Goal: Task Accomplishment & Management: Use online tool/utility

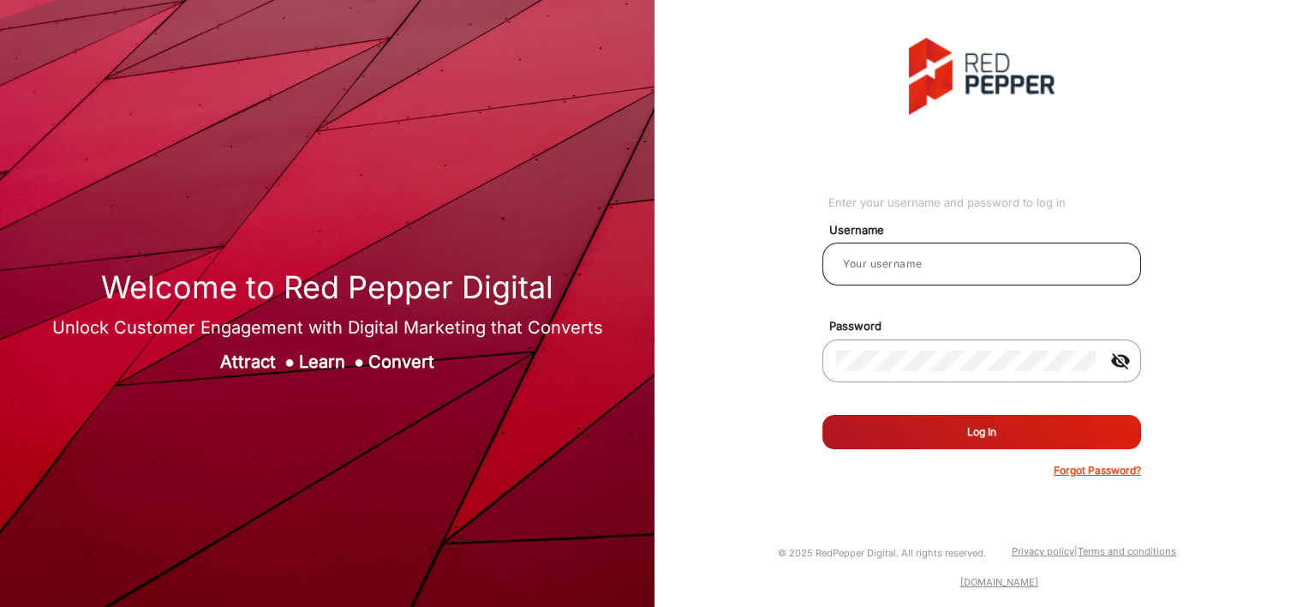
click at [944, 252] on div at bounding box center [981, 264] width 291 height 48
type input "aballard"
click at [934, 424] on button "Log In" at bounding box center [982, 432] width 319 height 34
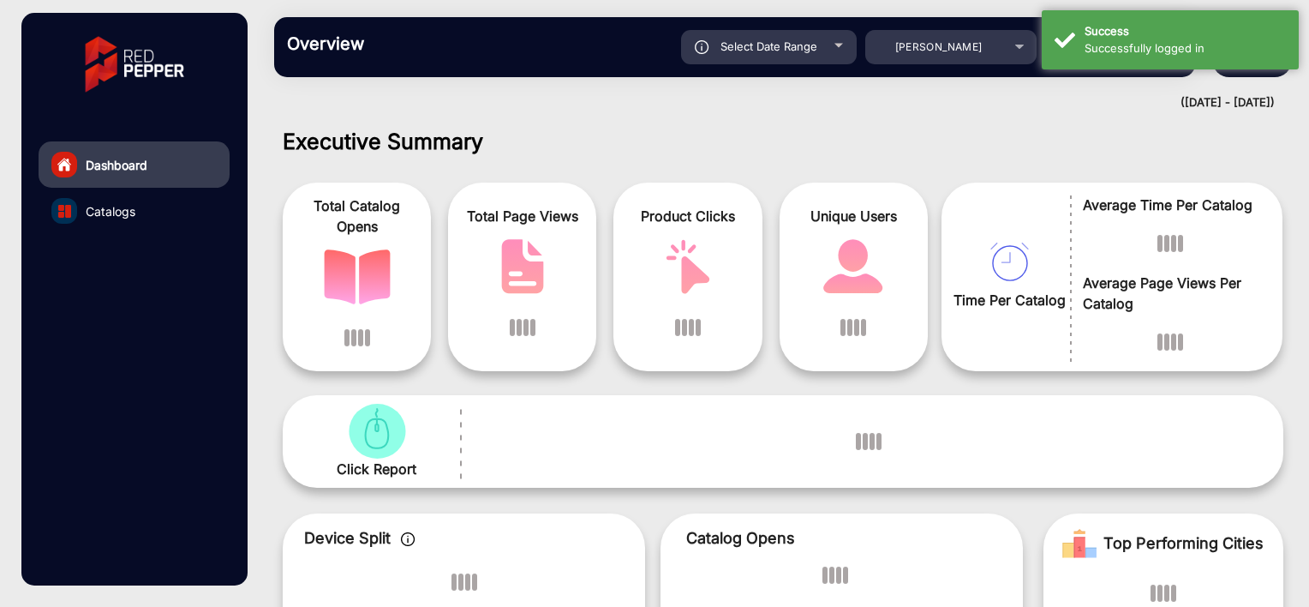
scroll to position [13, 0]
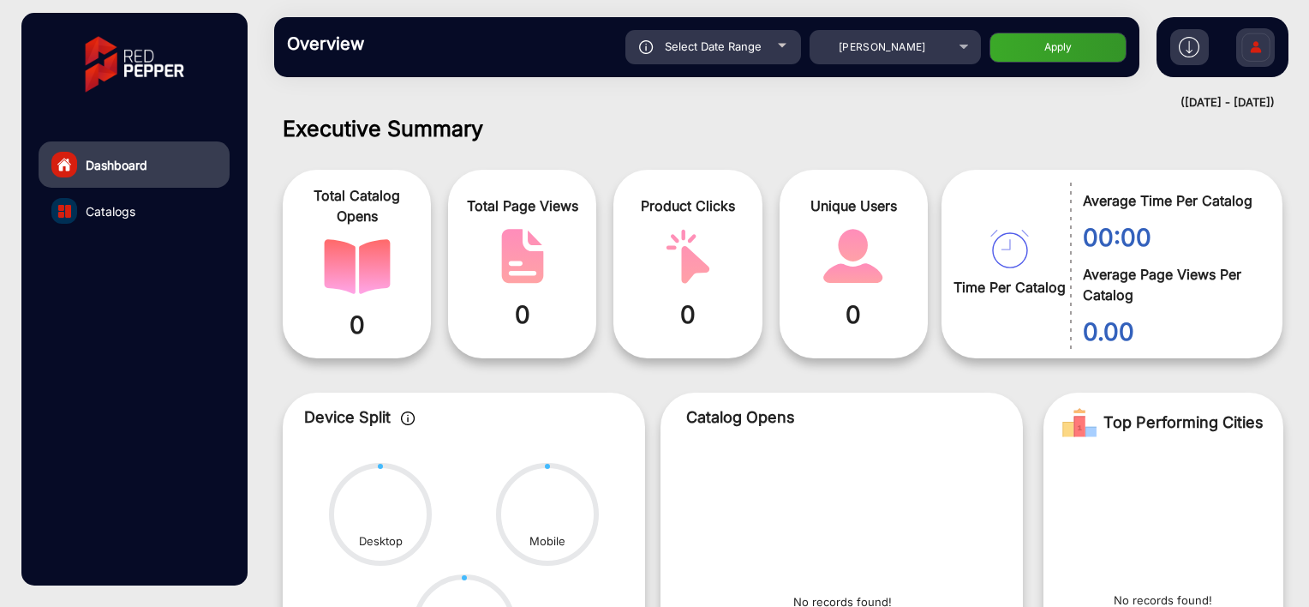
click at [651, 123] on h1 "Executive Summary" at bounding box center [783, 129] width 1001 height 26
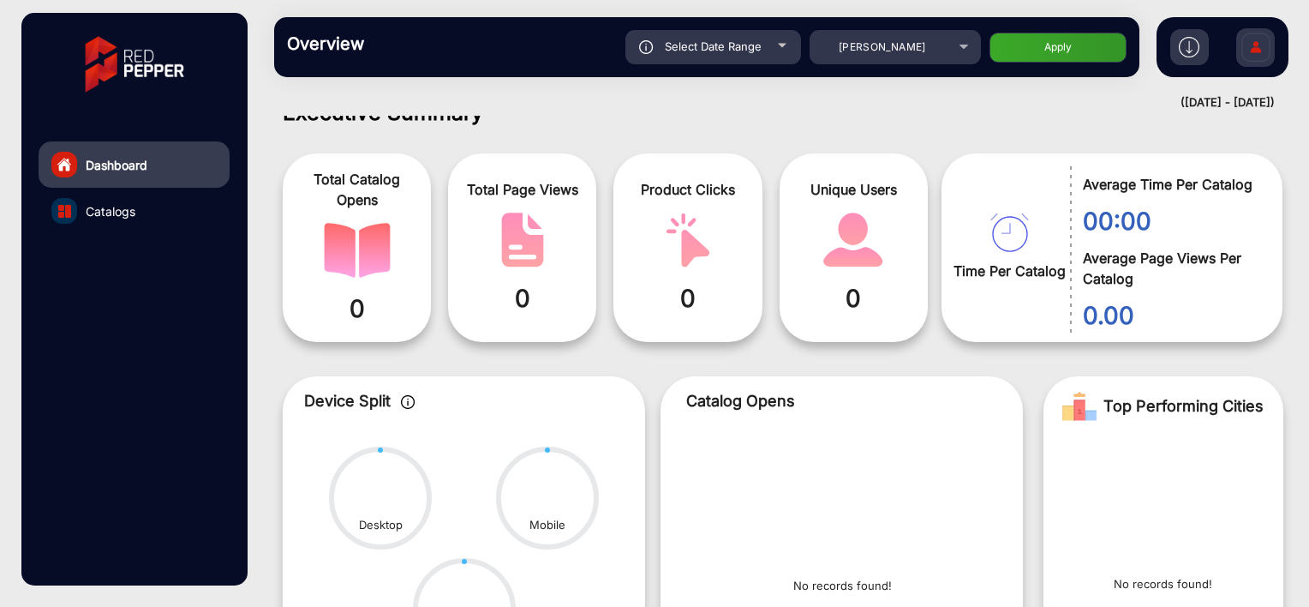
scroll to position [0, 0]
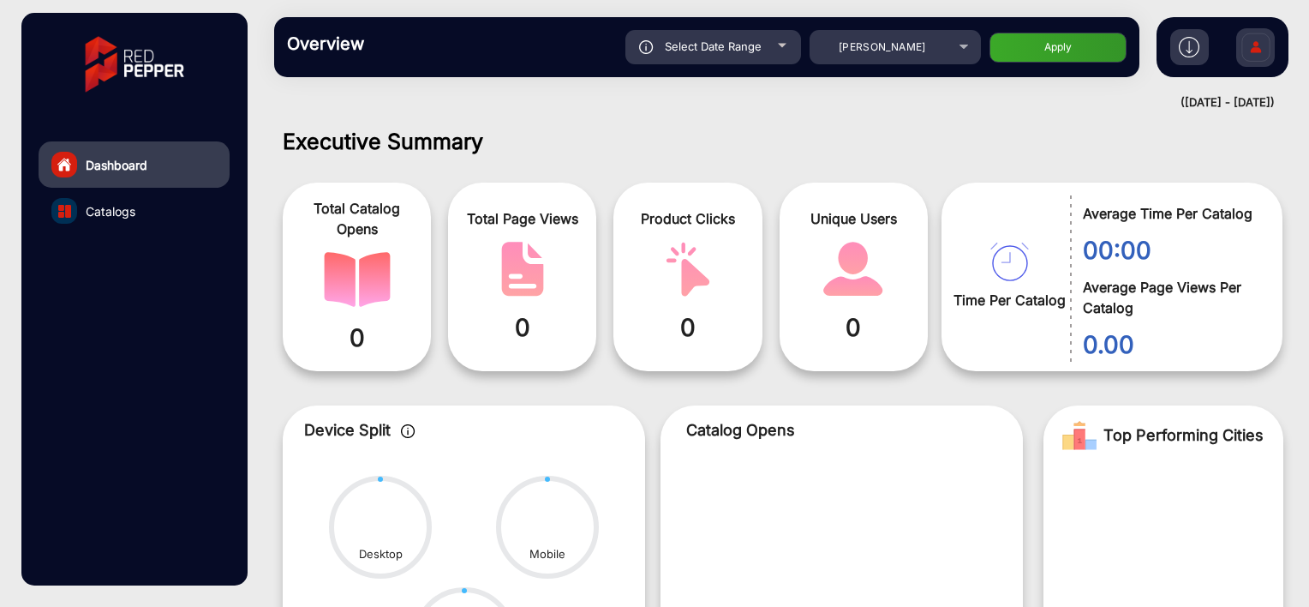
click at [1057, 158] on div "Executive Summary Total Catalog Opens 0 Total Page Views 0 Product Clicks 0 Uni…" at bounding box center [783, 466] width 1027 height 674
